Goal: Information Seeking & Learning: Learn about a topic

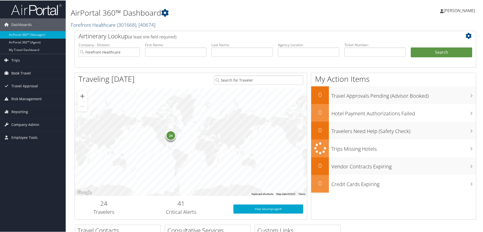
click at [95, 25] on link "Forefront Healthcare ( 301668 ) , [ 40674 ]" at bounding box center [113, 24] width 85 height 7
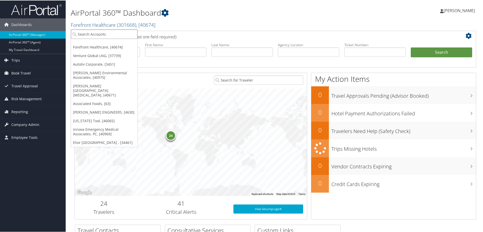
click at [94, 32] on input "search" at bounding box center [104, 33] width 67 height 9
type input "university of utah"
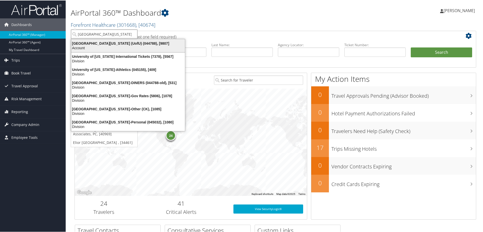
click at [105, 47] on div "Account" at bounding box center [128, 47] width 120 height 5
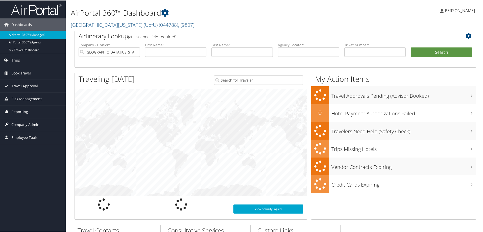
click at [23, 124] on span "Company Admin" at bounding box center [25, 124] width 28 height 13
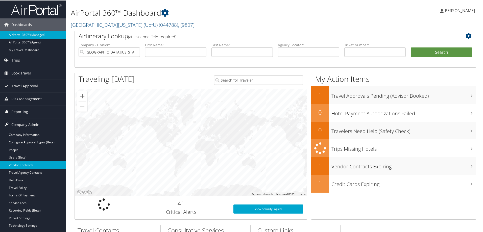
click at [24, 165] on link "Vendor Contracts" at bounding box center [33, 165] width 66 height 8
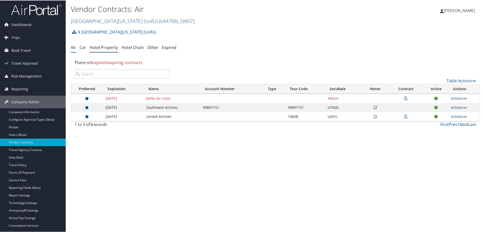
click at [109, 49] on link "Hotel Property" at bounding box center [104, 47] width 28 height 6
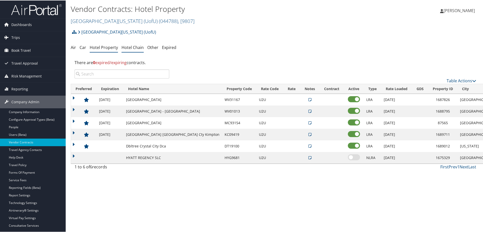
click at [134, 48] on link "Hotel Chain" at bounding box center [133, 47] width 22 height 6
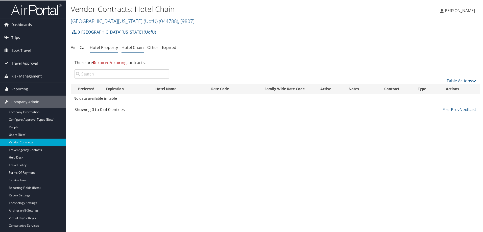
click at [101, 47] on link "Hotel Property" at bounding box center [104, 47] width 28 height 6
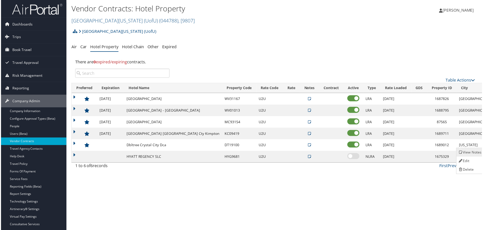
click at [468, 153] on link "View Notes" at bounding box center [471, 153] width 27 height 9
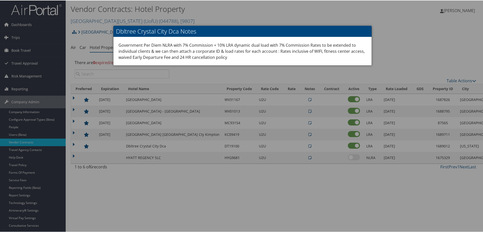
click at [243, 182] on div at bounding box center [243, 116] width 486 height 232
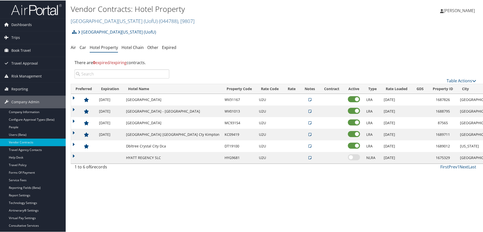
click at [69, 189] on div "Vendor Contracts: Hotel Property [GEOGRAPHIC_DATA][US_STATE] (UofU) ( 044788 ) …" at bounding box center [276, 116] width 420 height 232
click at [457, 81] on link "Table Actions" at bounding box center [462, 81] width 30 height 6
click at [406, 64] on div at bounding box center [243, 116] width 486 height 232
click at [246, 217] on div "Vendor Contracts: Hotel Property [GEOGRAPHIC_DATA][US_STATE] (UofU) ( 044788 ) …" at bounding box center [276, 116] width 420 height 232
